Goal: Information Seeking & Learning: Learn about a topic

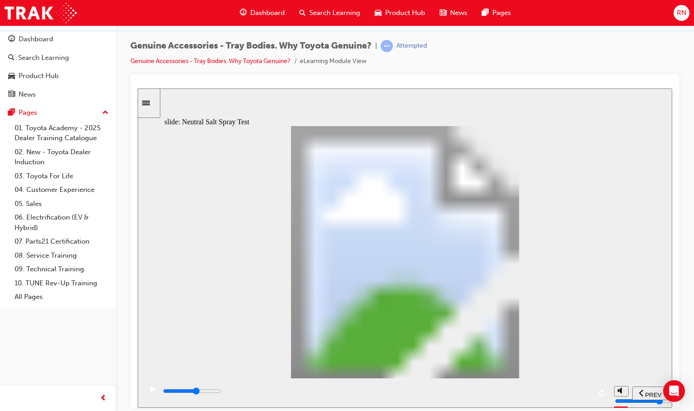
click at [150, 392] on icon "play/pause" at bounding box center [152, 389] width 5 height 6
type input "29100"
type input "1"
drag, startPoint x: 249, startPoint y: 298, endPoint x: 281, endPoint y: 298, distance: 32.2
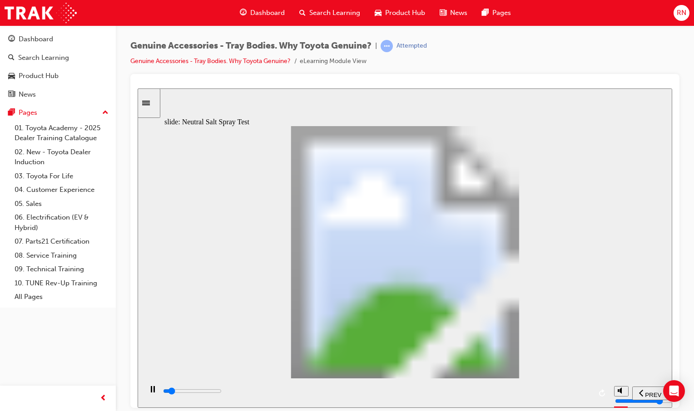
type input "1500"
type input "2"
drag, startPoint x: 281, startPoint y: 298, endPoint x: 326, endPoint y: 297, distance: 45.0
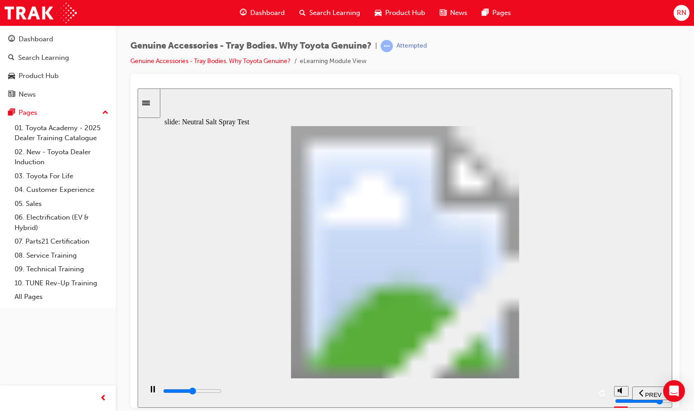
type input "3300"
type input "3"
type input "3400"
type input "4"
type input "3600"
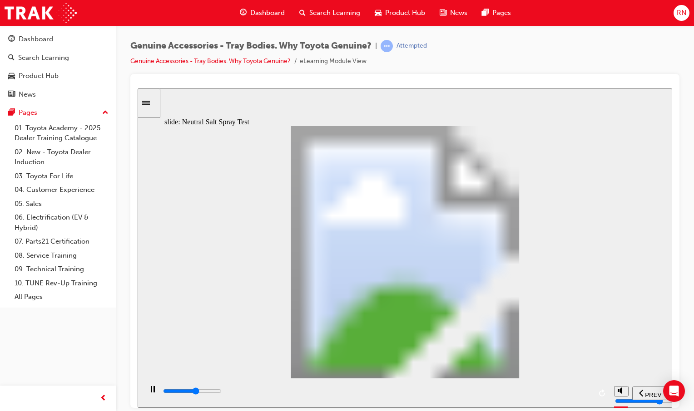
type input "5"
type input "3700"
type input "6"
drag, startPoint x: 303, startPoint y: 298, endPoint x: 419, endPoint y: 297, distance: 116.2
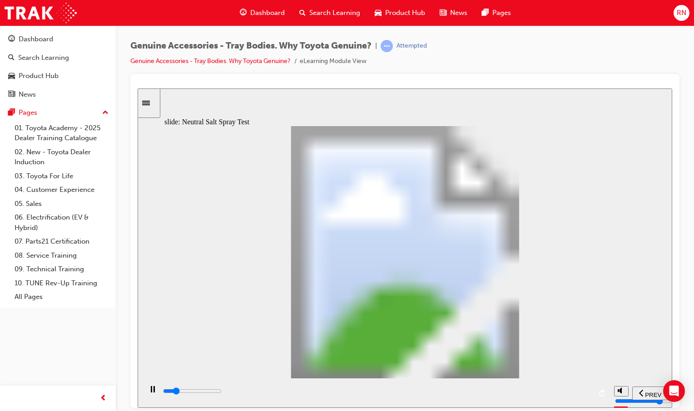
type input "1500"
type input "7"
type input "1700"
type input "8"
drag, startPoint x: 420, startPoint y: 296, endPoint x: 463, endPoint y: 296, distance: 42.7
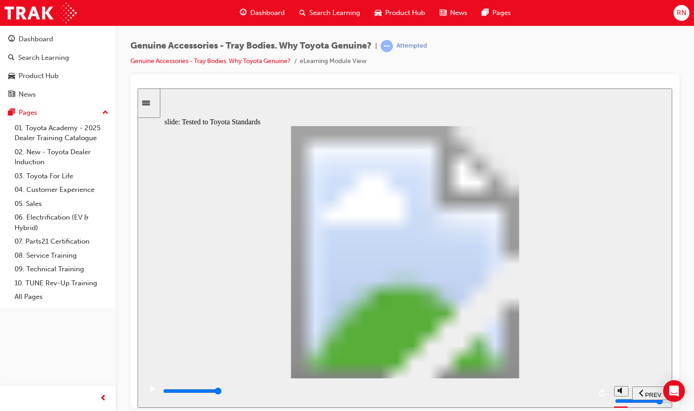
type input "13400"
radio input "true"
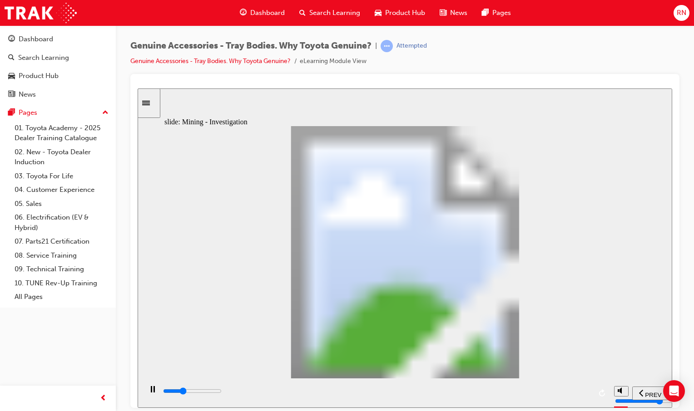
click at [153, 391] on rect "play/pause" at bounding box center [153, 389] width 1 height 6
click at [150, 392] on icon "play/pause" at bounding box center [152, 389] width 5 height 6
type input "13900"
click at [151, 392] on icon "play/pause" at bounding box center [153, 389] width 4 height 6
